Goal: Task Accomplishment & Management: Complete application form

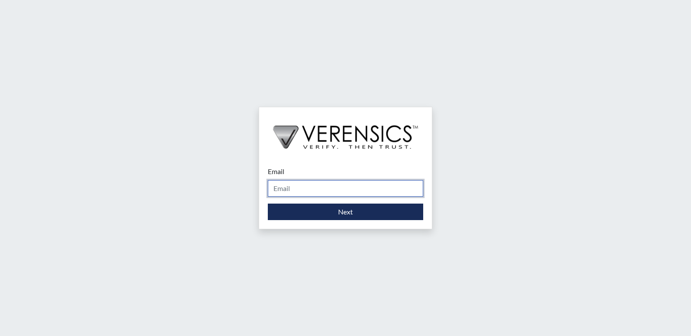
click at [315, 191] on input "Email" at bounding box center [345, 188] width 155 height 16
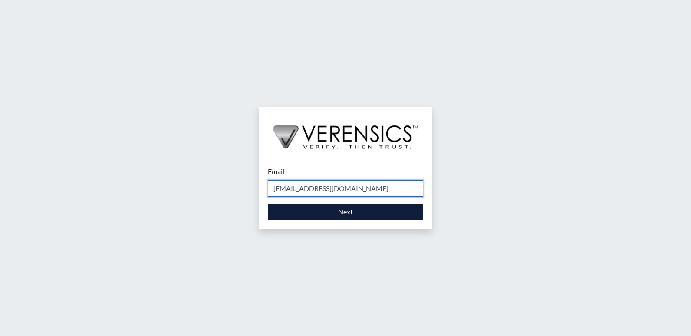
type input "[EMAIL_ADDRESS][DOMAIN_NAME]"
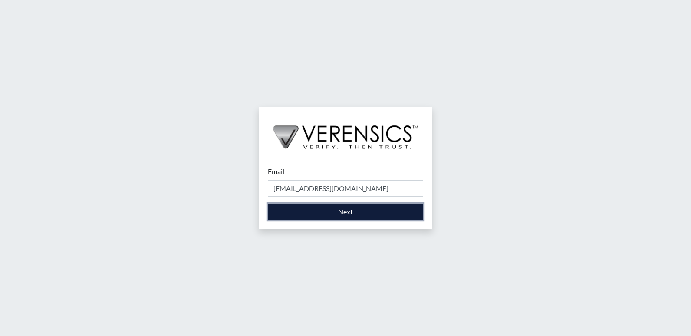
click at [342, 206] on button "Next" at bounding box center [345, 212] width 155 height 16
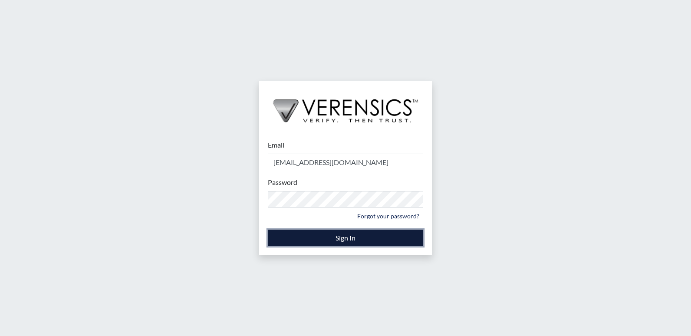
click at [341, 237] on button "Sign In" at bounding box center [345, 238] width 155 height 16
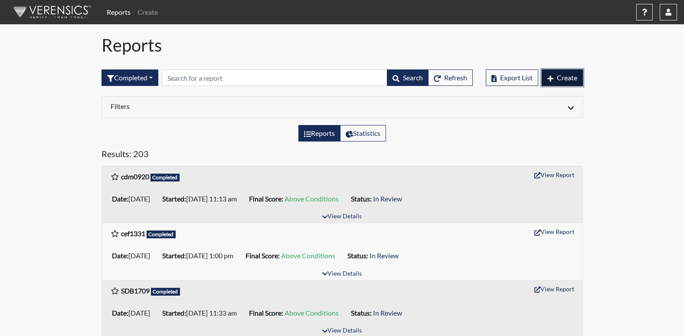
click at [559, 78] on span "Create" at bounding box center [567, 77] width 20 height 8
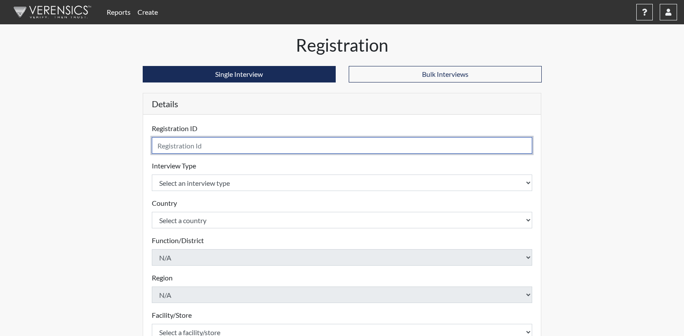
click at [217, 151] on input "text" at bounding box center [342, 145] width 381 height 16
type input "[DEMOGRAPHIC_DATA]"
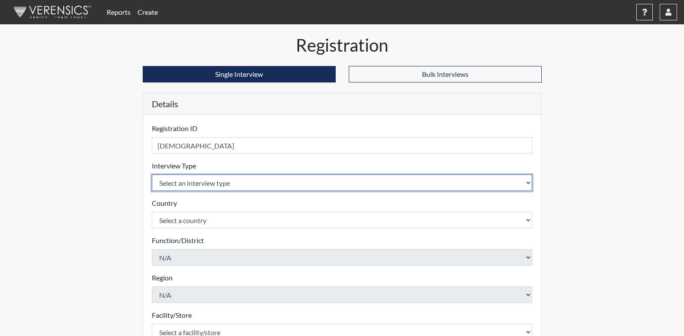
click at [386, 181] on select "Select an interview type Corrections Pre-Employment" at bounding box center [342, 182] width 381 height 16
select select "ff733e93-e1bf-11ea-9c9f-0eff0cf7eb8f"
click at [152, 174] on select "Select an interview type Corrections Pre-Employment" at bounding box center [342, 182] width 381 height 16
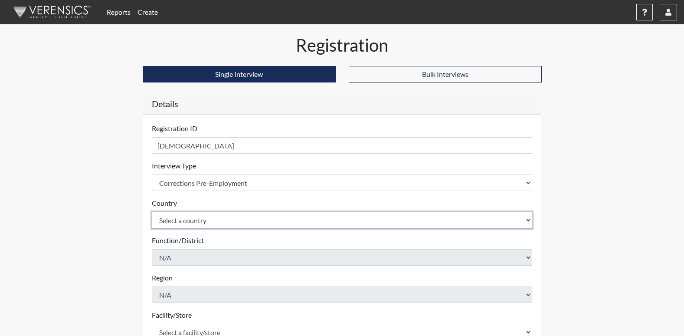
click at [387, 219] on select "Select a country [GEOGRAPHIC_DATA] [GEOGRAPHIC_DATA]" at bounding box center [342, 220] width 381 height 16
select select "united-states-of-[GEOGRAPHIC_DATA]"
click at [152, 212] on select "Select a country [GEOGRAPHIC_DATA] [GEOGRAPHIC_DATA]" at bounding box center [342, 220] width 381 height 16
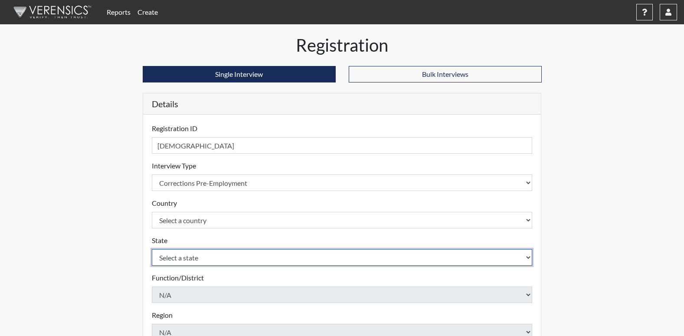
click at [466, 259] on select "Select a state [US_STATE] [US_STATE] [US_STATE] [US_STATE] [US_STATE] [US_STATE…" at bounding box center [342, 257] width 381 height 16
select select "GA"
click at [152, 249] on select "Select a state [US_STATE] [US_STATE] [US_STATE] [US_STATE] [US_STATE] [US_STATE…" at bounding box center [342, 257] width 381 height 16
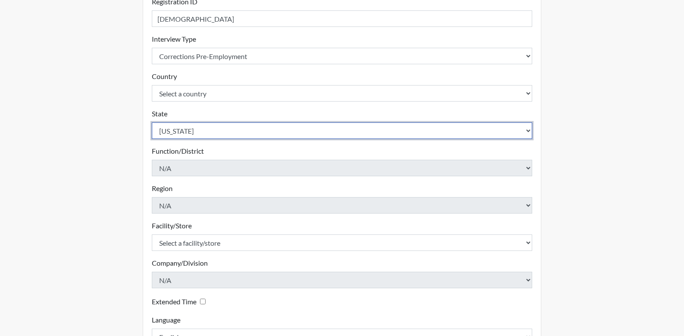
scroll to position [130, 0]
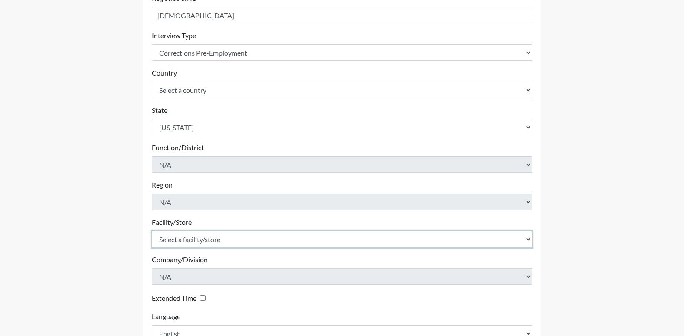
click at [476, 242] on select "Select a facility/store Central SP" at bounding box center [342, 239] width 381 height 16
select select "a04b0f19-1a10-4b74-b96d-c178def87229"
click at [152, 231] on select "Select a facility/store Central SP" at bounding box center [342, 239] width 381 height 16
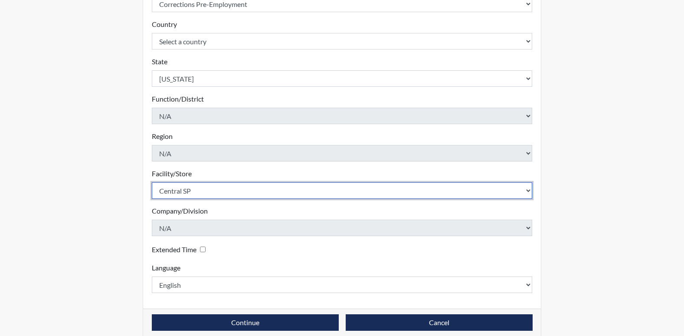
scroll to position [190, 0]
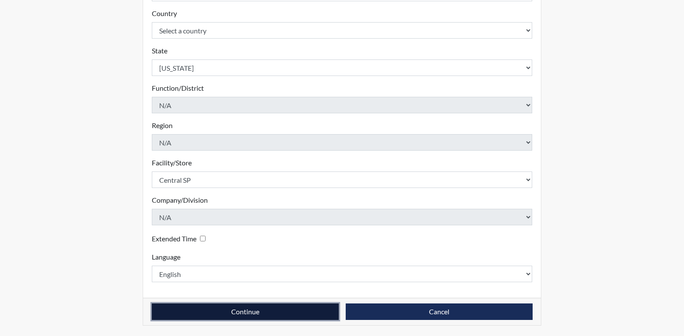
click at [238, 314] on button "Continue" at bounding box center [245, 311] width 187 height 16
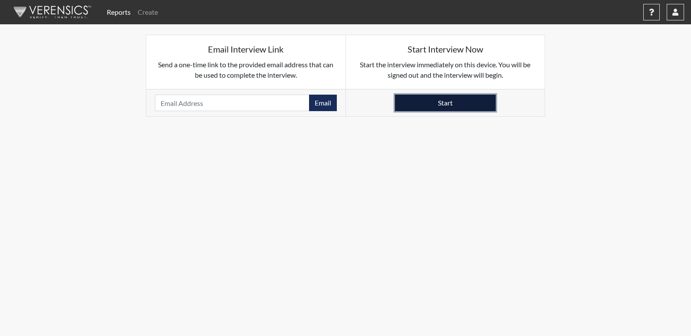
click at [487, 105] on button "Start" at bounding box center [445, 103] width 101 height 16
